Goal: Information Seeking & Learning: Learn about a topic

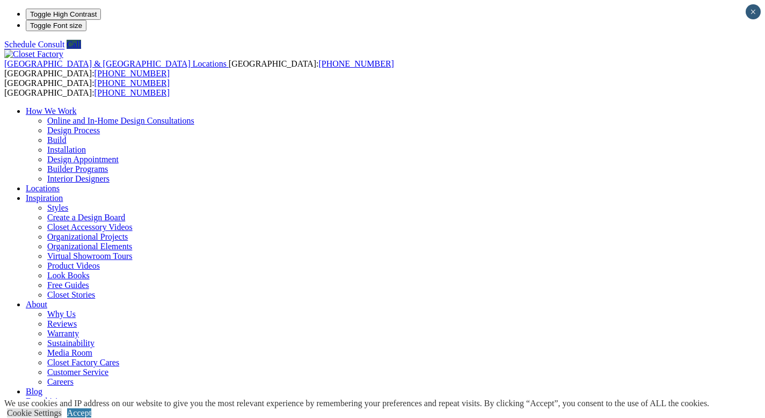
scroll to position [9, 0]
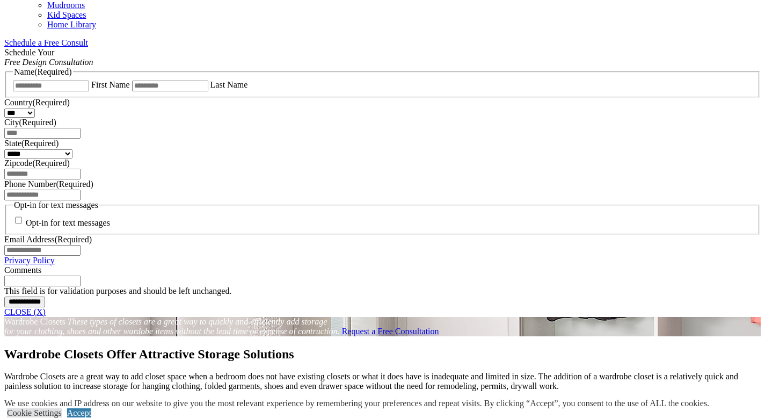
scroll to position [686, 0]
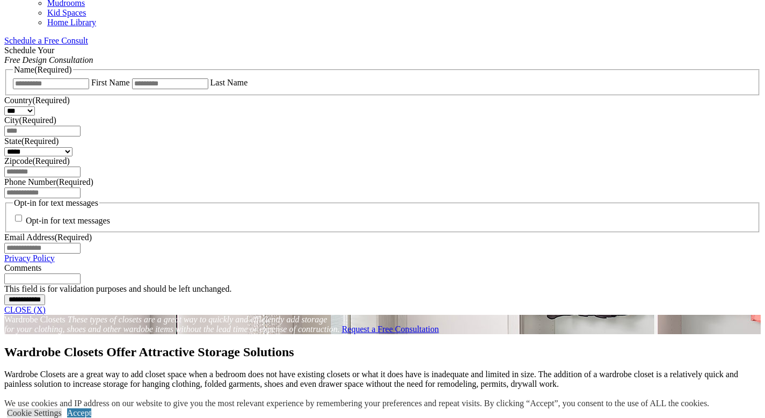
click at [46, 305] on link "CLOSE (X)" at bounding box center [24, 309] width 41 height 9
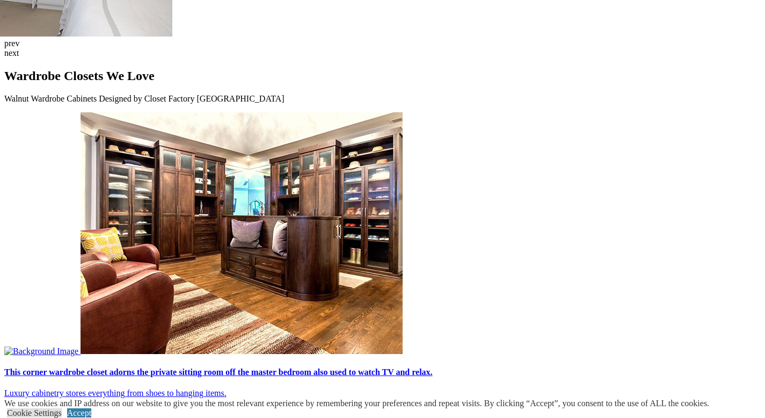
scroll to position [0, 0]
